Goal: Information Seeking & Learning: Learn about a topic

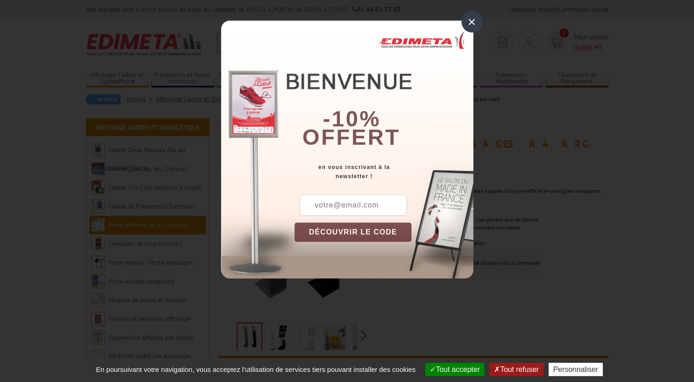
click at [475, 21] on div "×" at bounding box center [471, 21] width 21 height 21
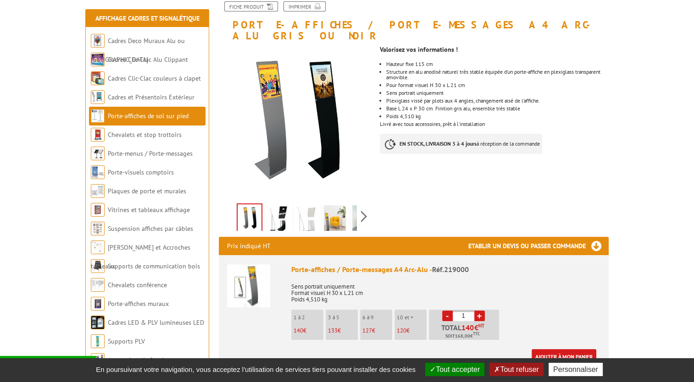
scroll to position [122, 0]
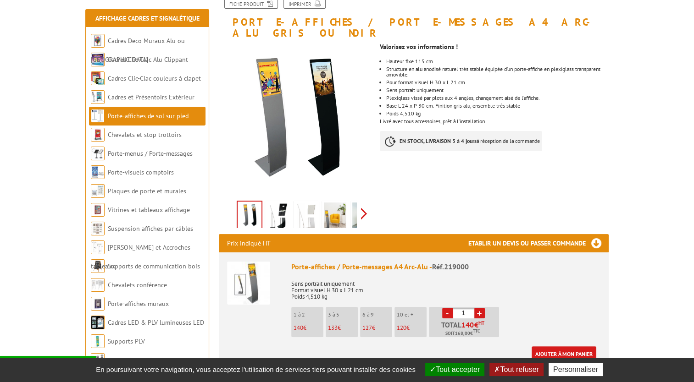
click at [367, 198] on div "Previous Next" at bounding box center [296, 214] width 155 height 32
click at [308, 204] on img at bounding box center [314, 217] width 22 height 28
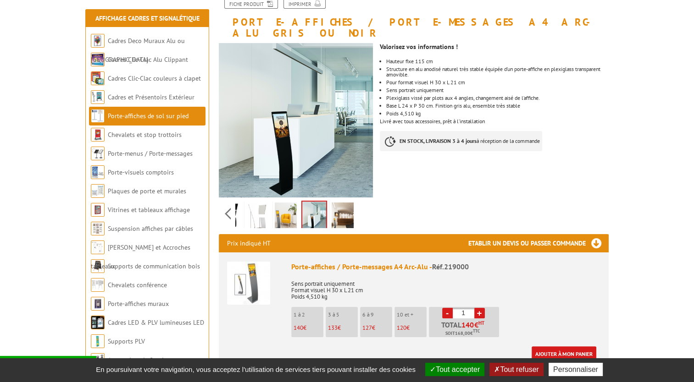
click at [298, 206] on li at bounding box center [285, 213] width 28 height 28
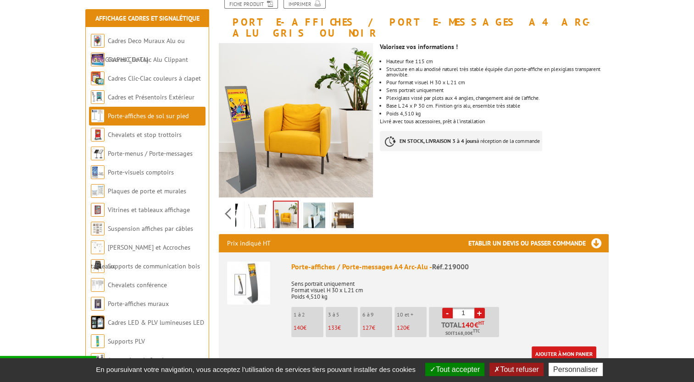
click at [342, 206] on img at bounding box center [342, 217] width 22 height 28
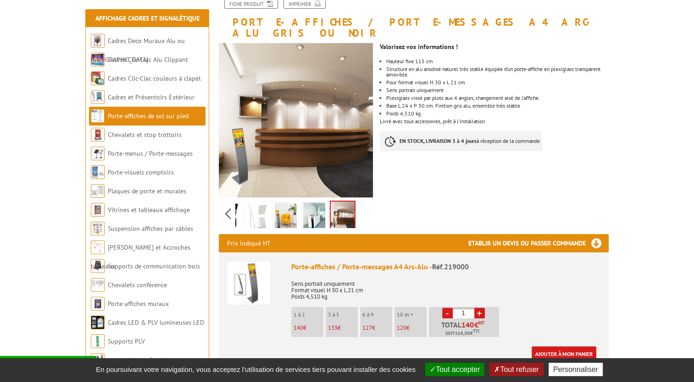
click at [314, 204] on img at bounding box center [314, 217] width 22 height 28
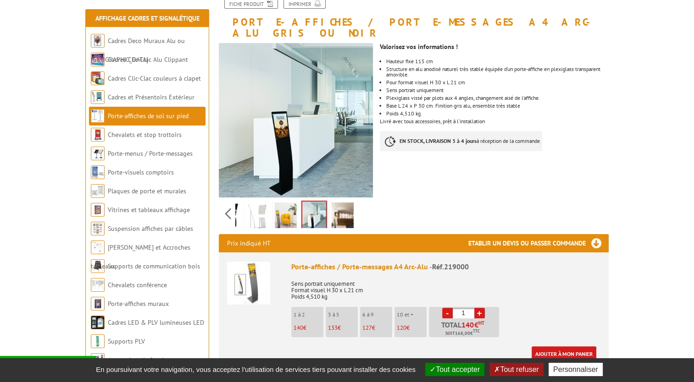
click at [342, 203] on img at bounding box center [342, 217] width 22 height 28
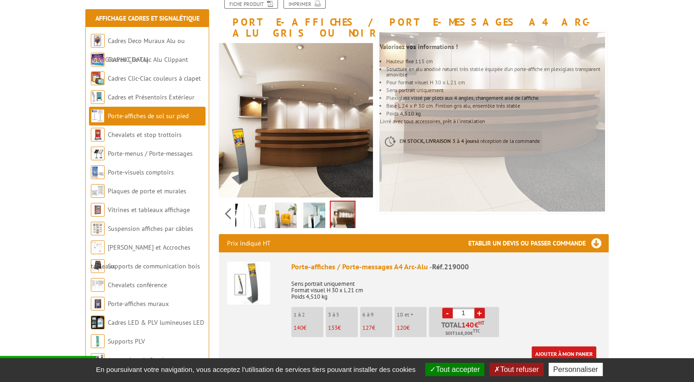
click at [314, 203] on img at bounding box center [314, 217] width 22 height 28
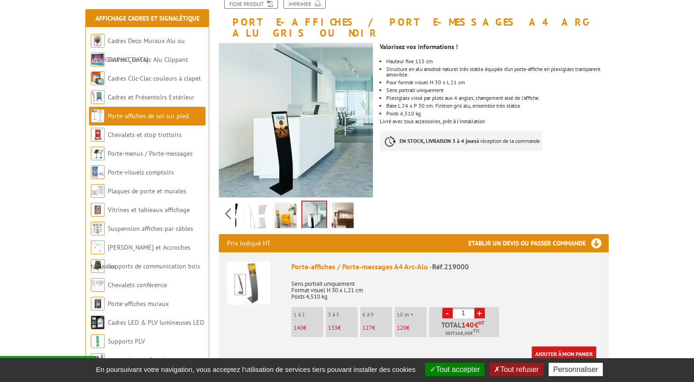
click at [292, 203] on img at bounding box center [286, 217] width 22 height 28
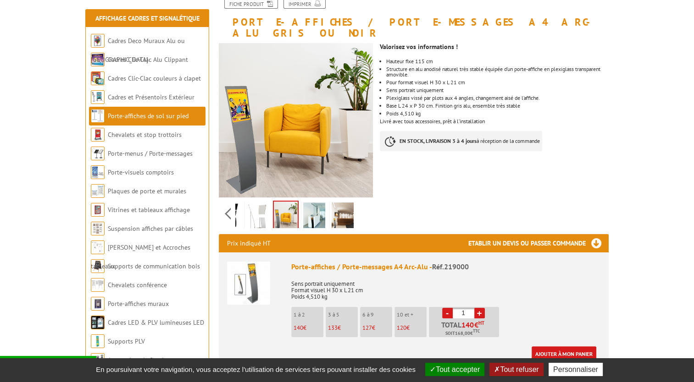
click at [262, 203] on img at bounding box center [257, 217] width 22 height 28
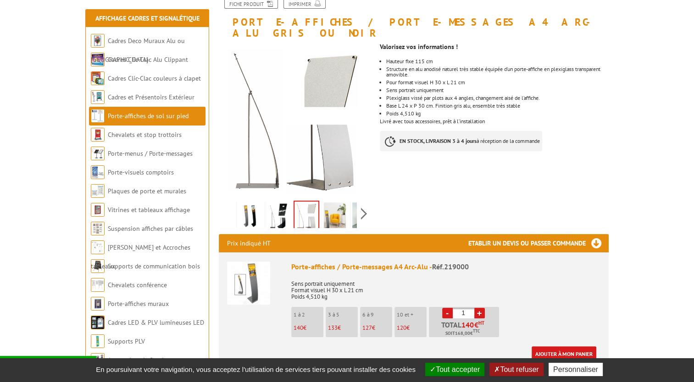
click at [229, 199] on div "Previous Next" at bounding box center [296, 214] width 155 height 32
click at [277, 203] on img at bounding box center [278, 217] width 22 height 28
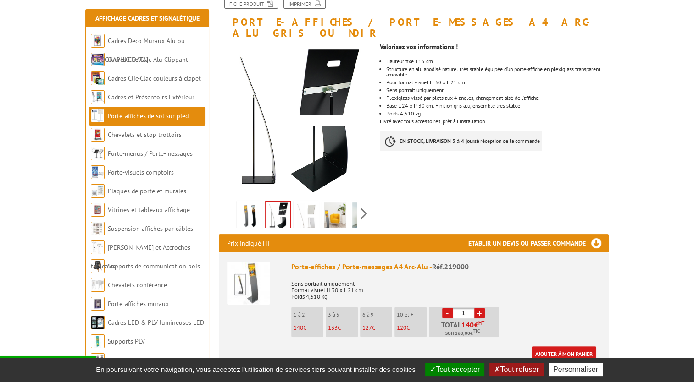
click at [249, 204] on img at bounding box center [249, 217] width 22 height 28
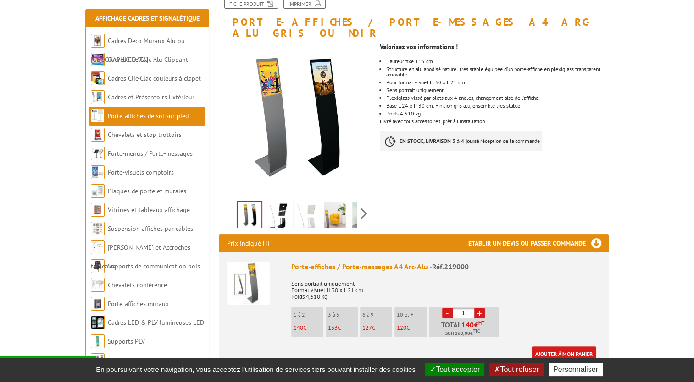
click at [308, 203] on img at bounding box center [306, 217] width 22 height 28
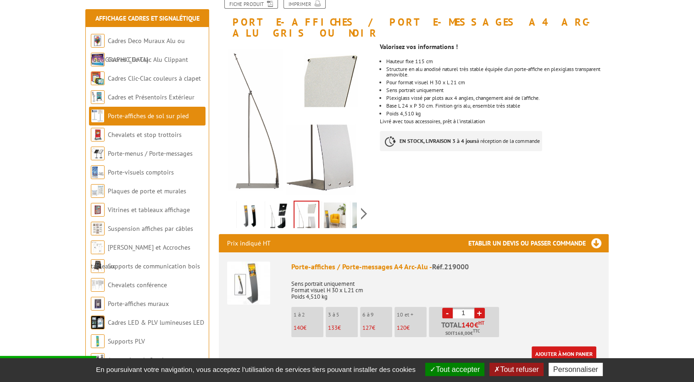
click at [333, 203] on img at bounding box center [335, 217] width 22 height 28
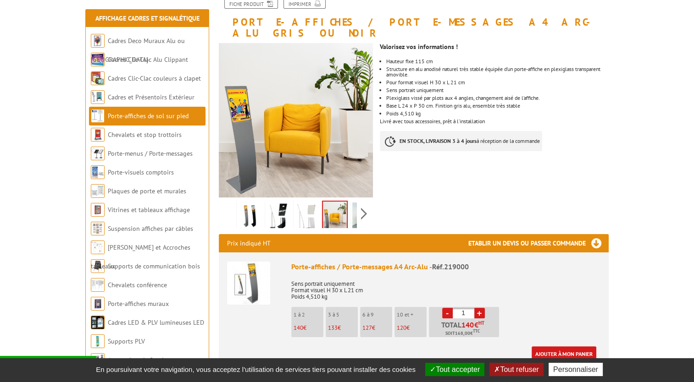
click at [351, 203] on link at bounding box center [363, 217] width 26 height 32
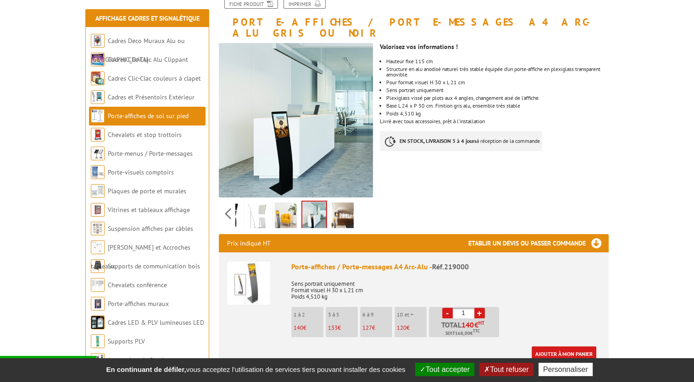
click at [311, 202] on img at bounding box center [314, 216] width 24 height 28
click at [339, 203] on img at bounding box center [342, 217] width 22 height 28
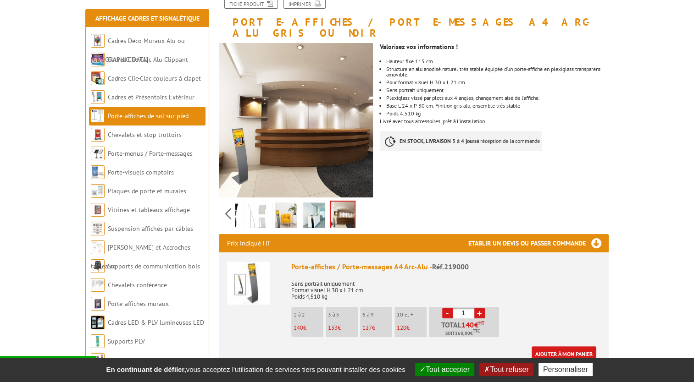
click at [315, 203] on img at bounding box center [314, 217] width 22 height 28
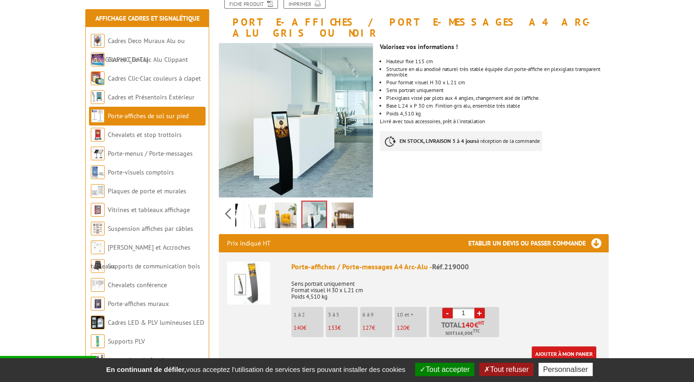
click at [296, 203] on img at bounding box center [286, 217] width 22 height 28
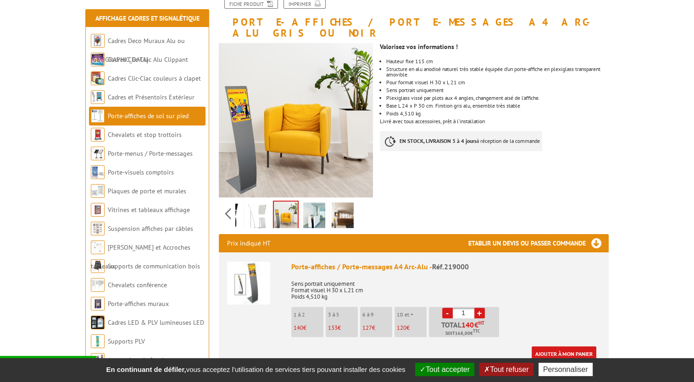
click at [266, 203] on img at bounding box center [257, 217] width 22 height 28
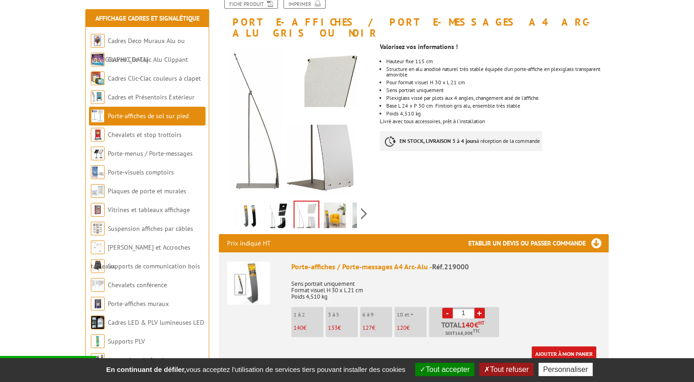
drag, startPoint x: 226, startPoint y: 203, endPoint x: 232, endPoint y: 204, distance: 7.1
click at [226, 203] on div "Previous Next" at bounding box center [296, 214] width 155 height 32
click at [285, 207] on img at bounding box center [278, 217] width 22 height 28
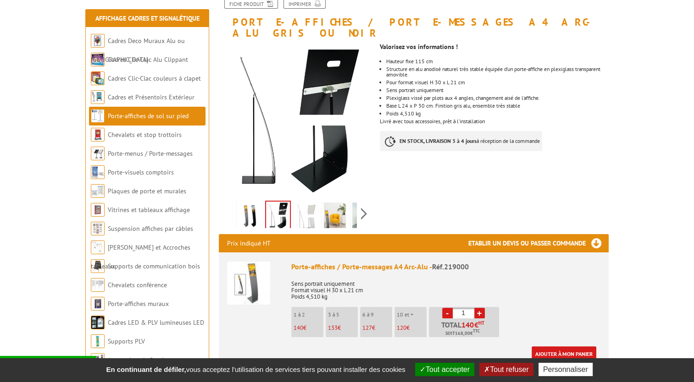
click at [249, 204] on img at bounding box center [249, 217] width 22 height 28
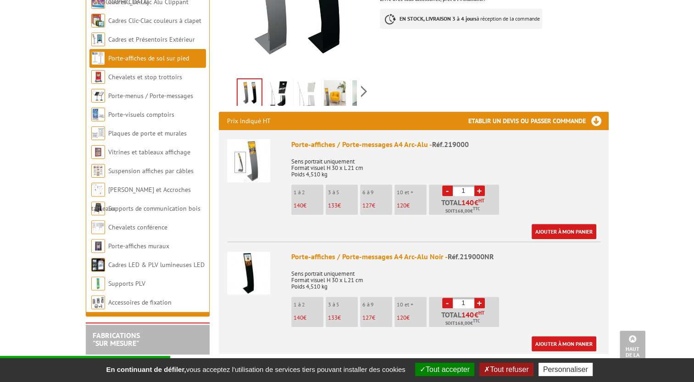
scroll to position [0, 0]
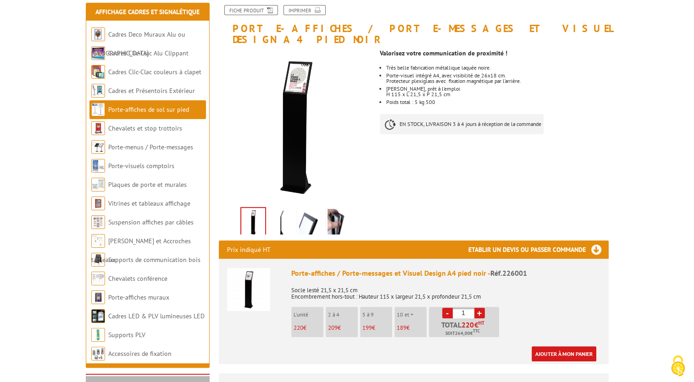
scroll to position [183, 0]
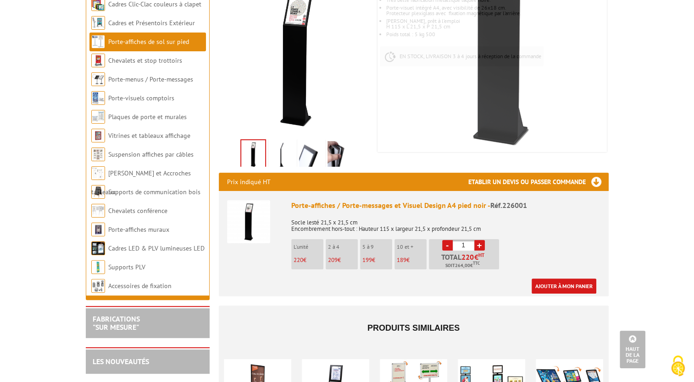
click at [280, 141] on img at bounding box center [282, 155] width 22 height 28
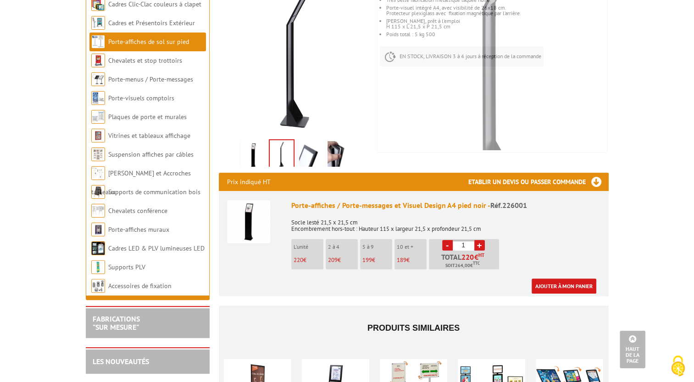
scroll to position [122, 0]
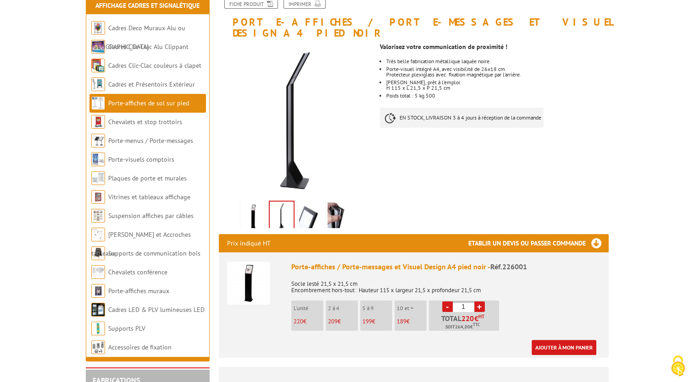
click at [311, 207] on img at bounding box center [310, 217] width 22 height 28
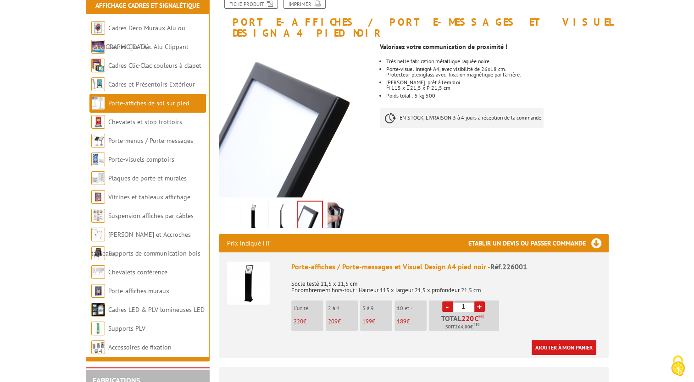
click at [344, 206] on img at bounding box center [338, 217] width 22 height 28
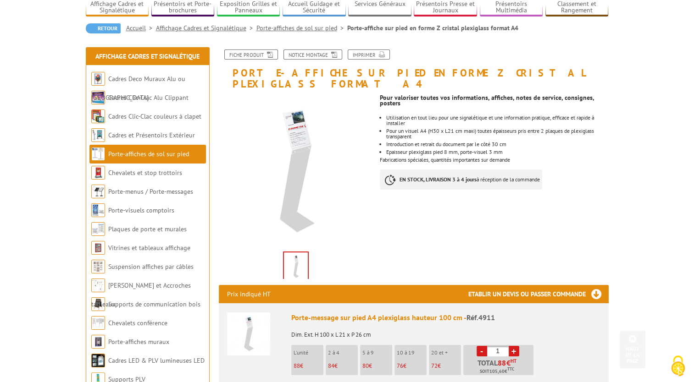
scroll to position [61, 0]
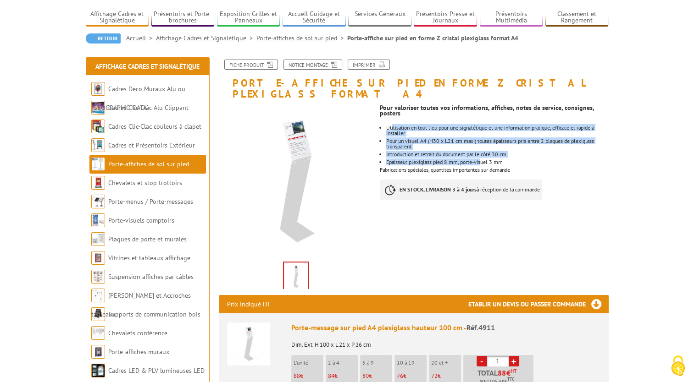
drag, startPoint x: 392, startPoint y: 111, endPoint x: 484, endPoint y: 145, distance: 98.8
click at [484, 145] on ul "Utilisation en tout lieu pour une signalétique et une information pratique, eff…" at bounding box center [494, 145] width 228 height 40
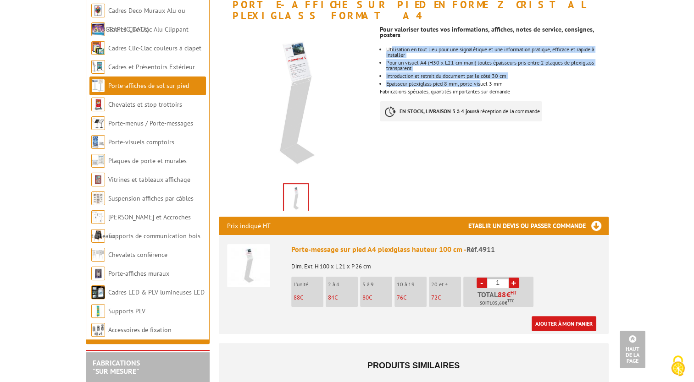
scroll to position [122, 0]
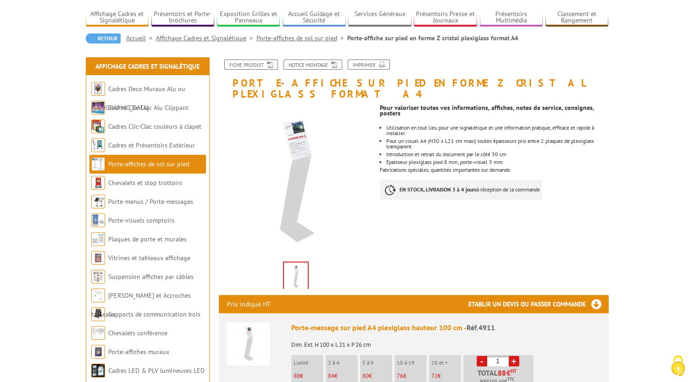
scroll to position [0, 0]
